Goal: Information Seeking & Learning: Learn about a topic

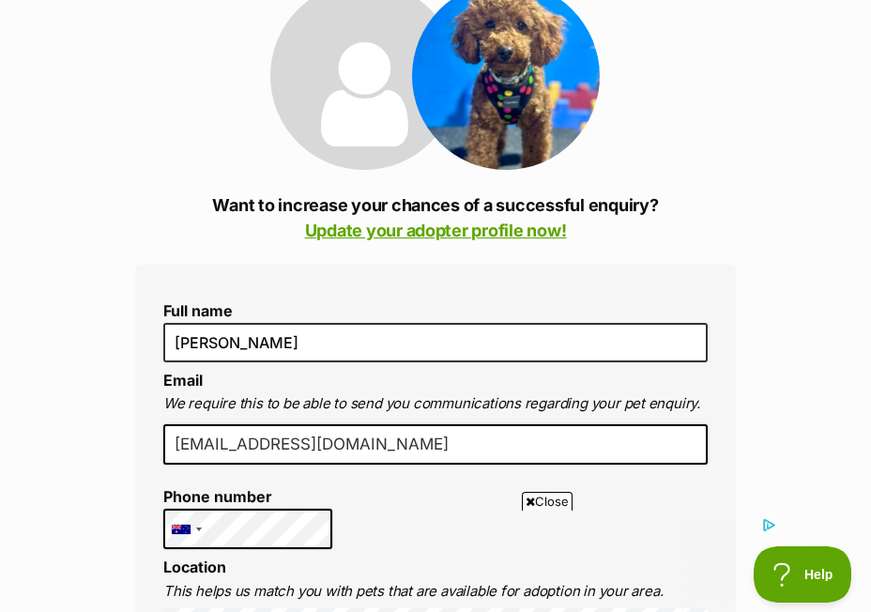
scroll to position [258, 0]
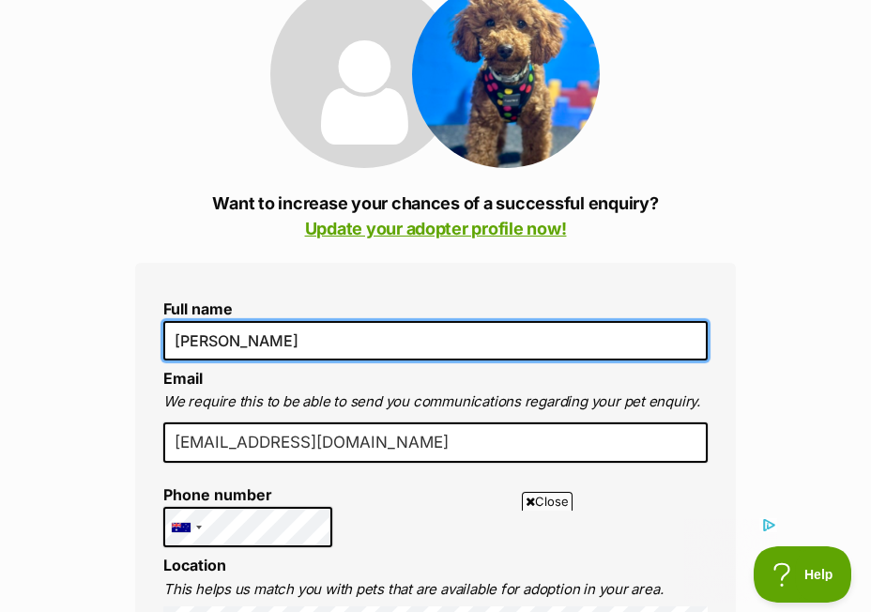
drag, startPoint x: 298, startPoint y: 341, endPoint x: 152, endPoint y: 335, distance: 145.6
type input "Jenny Patterson"
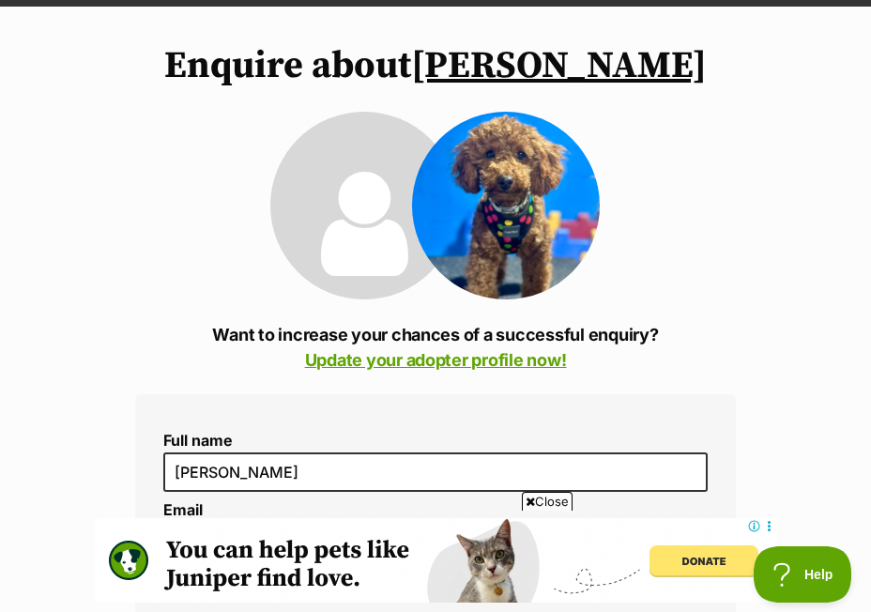
scroll to position [120, 0]
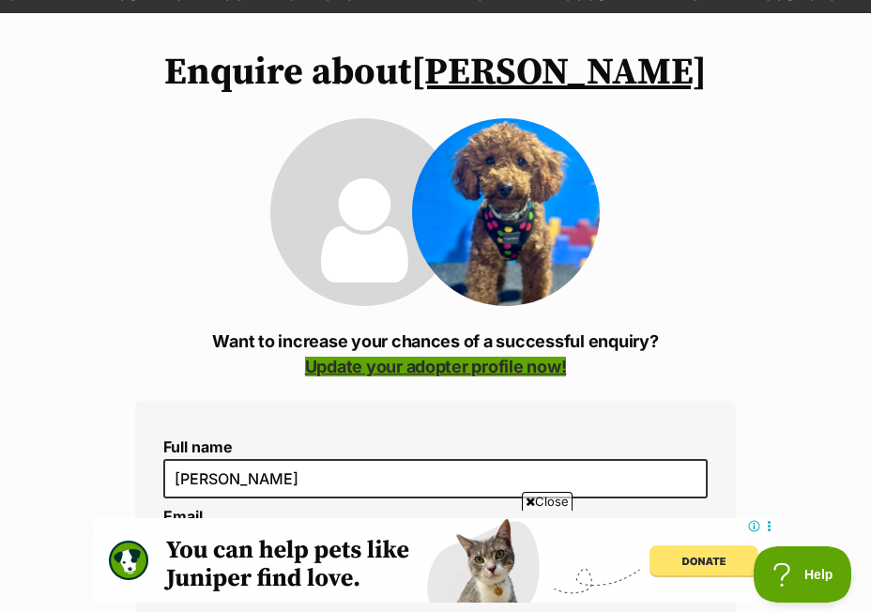
click at [347, 370] on link "Update your adopter profile now!" at bounding box center [436, 367] width 262 height 20
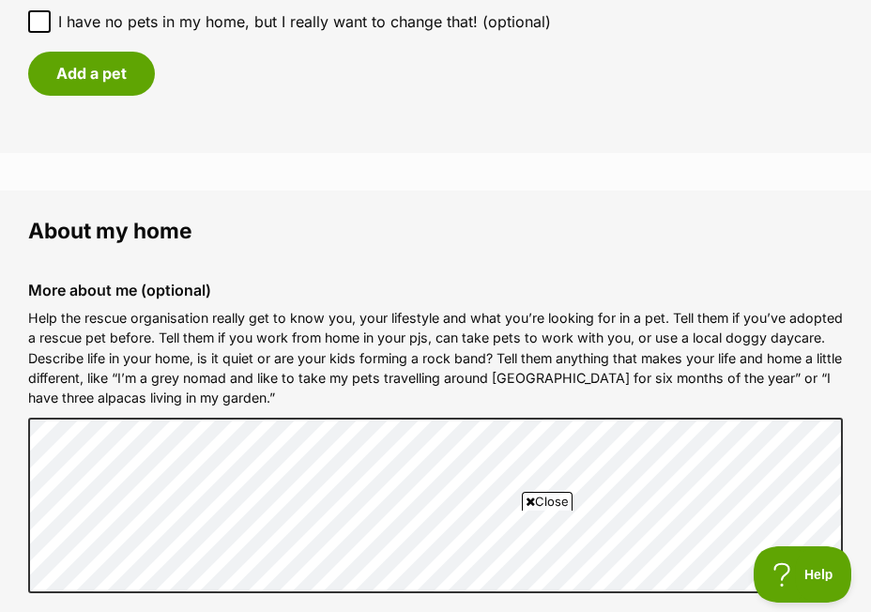
scroll to position [2553, 0]
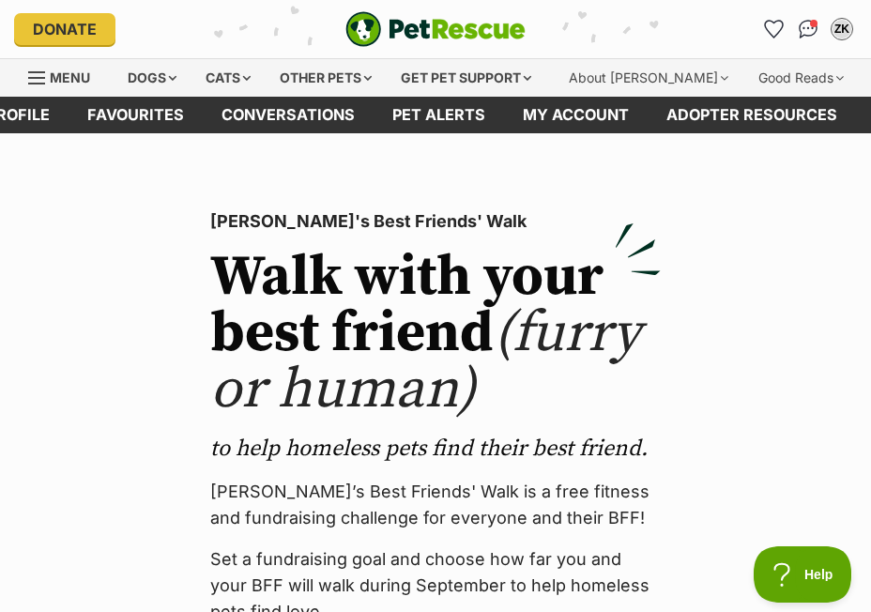
click at [392, 27] on img "PetRescue" at bounding box center [435, 29] width 180 height 36
click at [166, 73] on div "Dogs" at bounding box center [152, 78] width 75 height 38
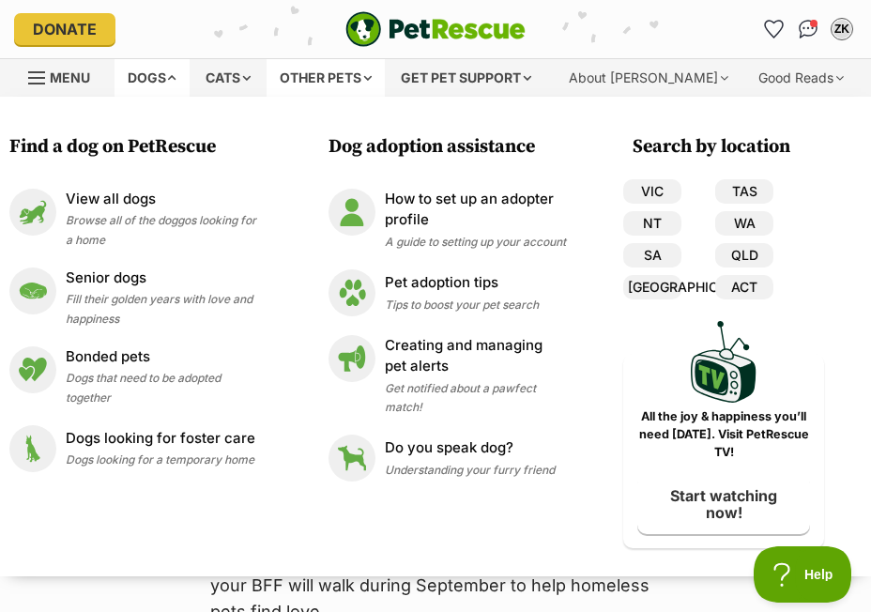
click at [380, 71] on div "Other pets" at bounding box center [326, 78] width 118 height 38
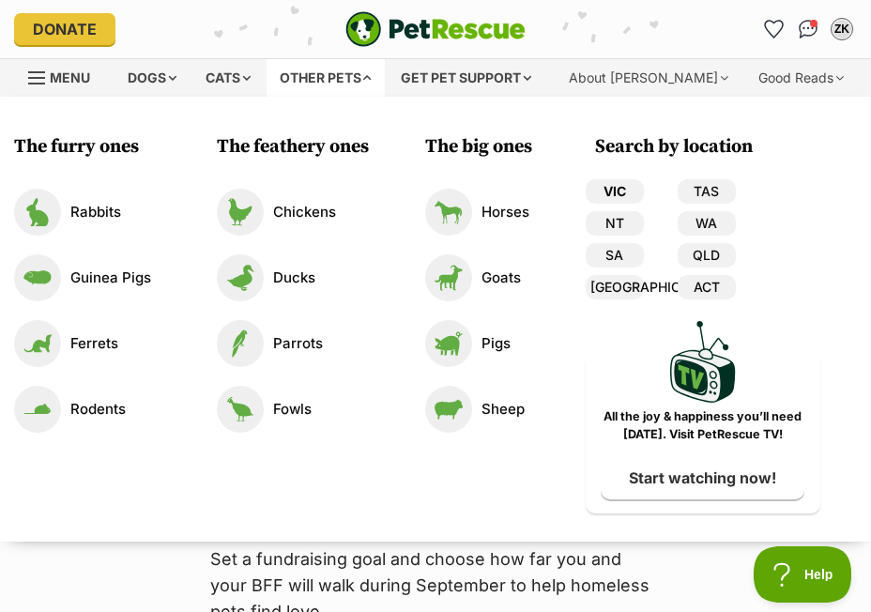
click at [619, 187] on link "VIC" at bounding box center [615, 191] width 58 height 24
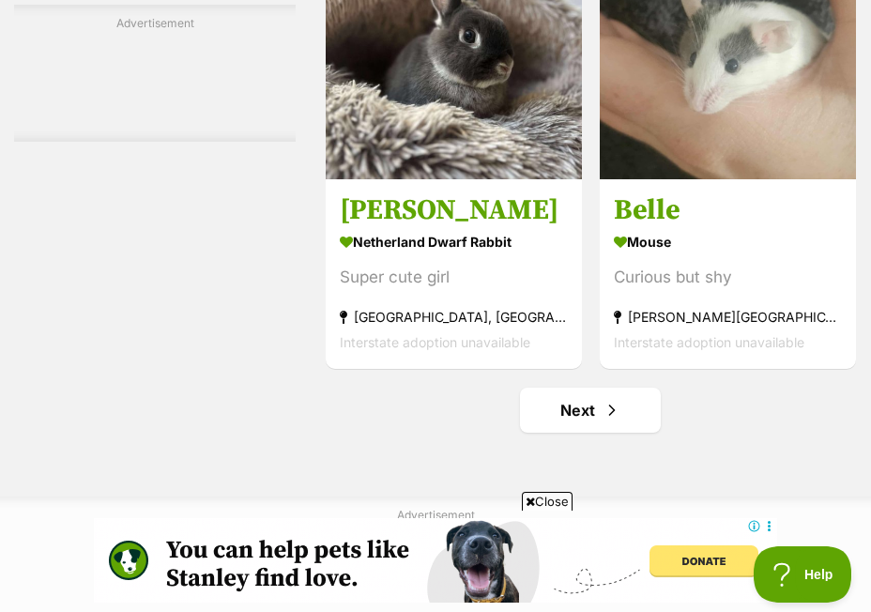
scroll to position [6173, 0]
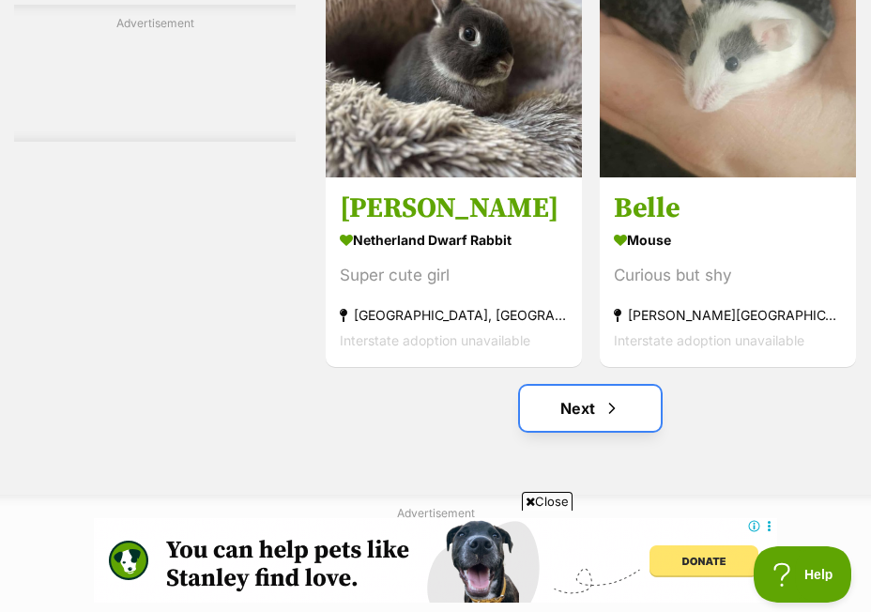
click at [571, 404] on link "Next" at bounding box center [590, 408] width 141 height 45
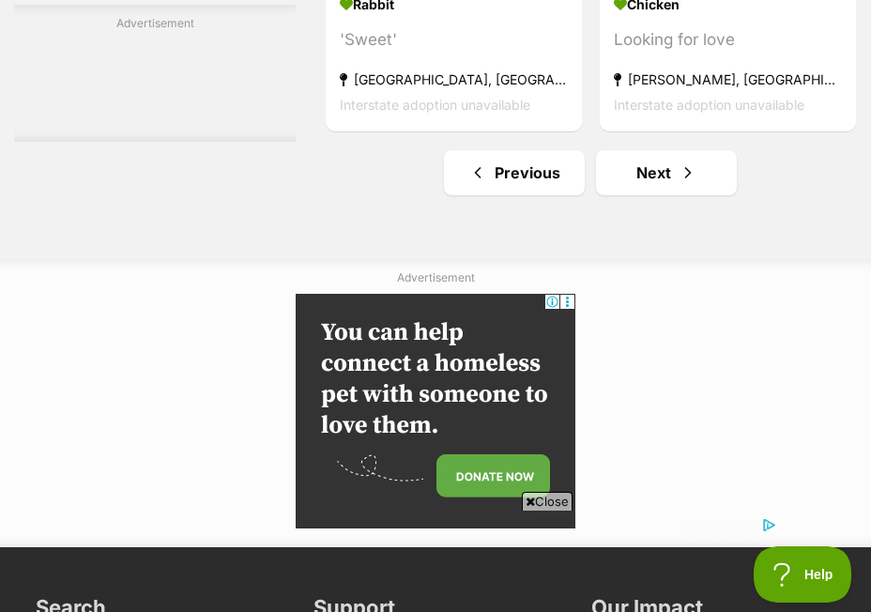
scroll to position [6445, 0]
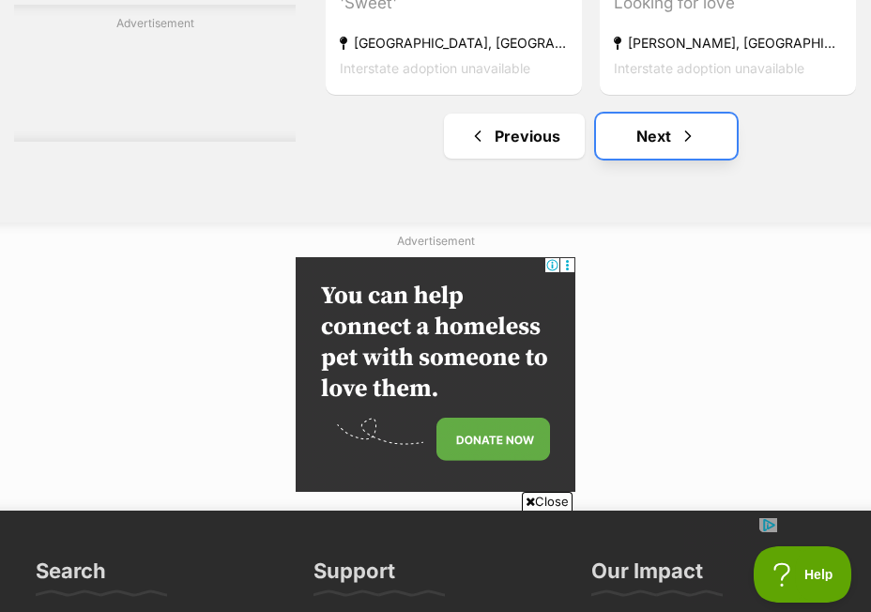
click at [703, 137] on link "Next" at bounding box center [666, 136] width 141 height 45
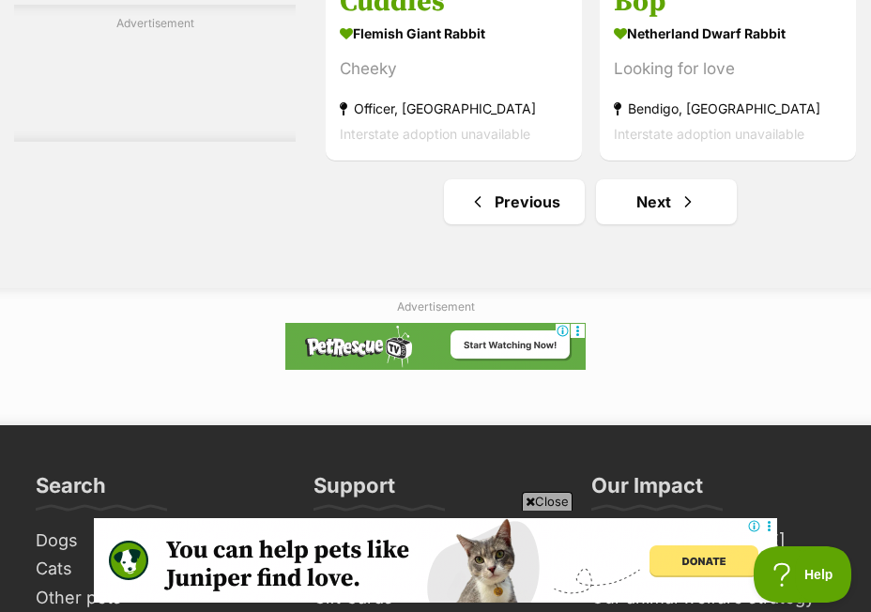
scroll to position [6440, 0]
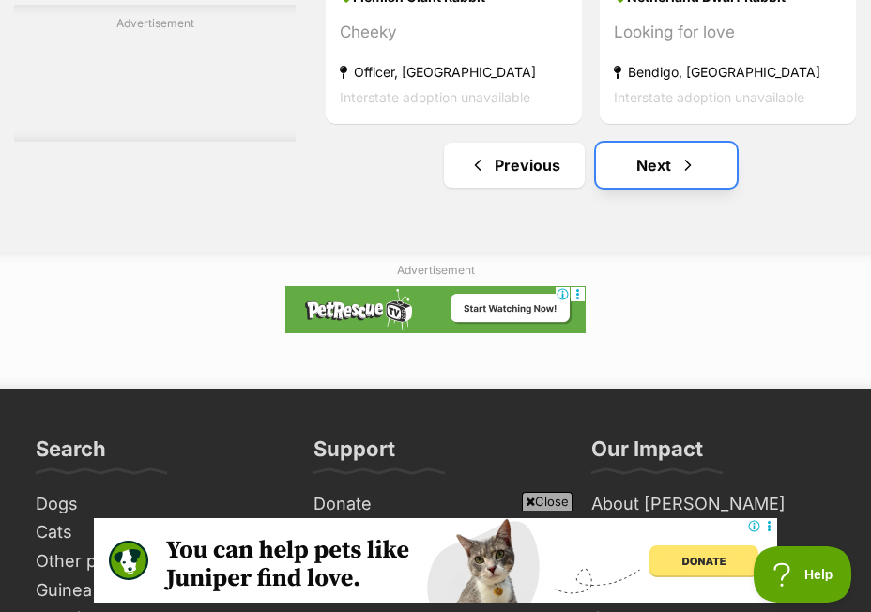
click at [692, 187] on link "Next" at bounding box center [666, 165] width 141 height 45
